Goal: Task Accomplishment & Management: Use online tool/utility

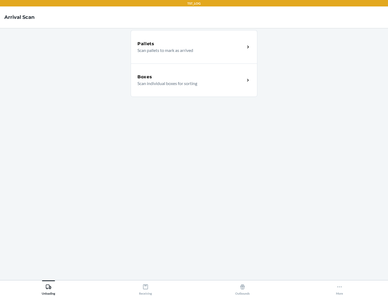
click at [191, 77] on div "Boxes" at bounding box center [190, 77] width 107 height 6
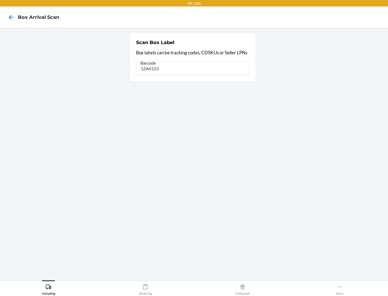
type input "1ZAti123"
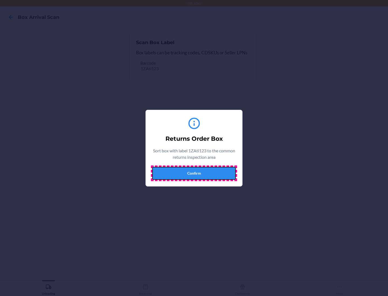
click at [194, 173] on button "Confirm" at bounding box center [193, 173] width 83 height 13
